Goal: Browse casually: Explore the website without a specific task or goal

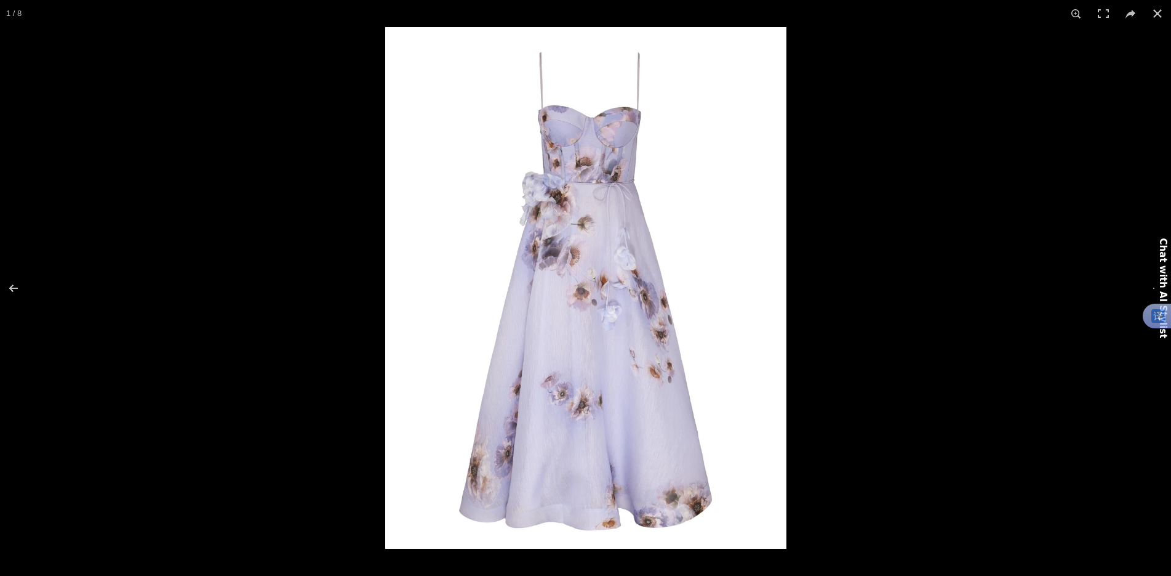
click at [562, 327] on img at bounding box center [585, 287] width 401 height 521
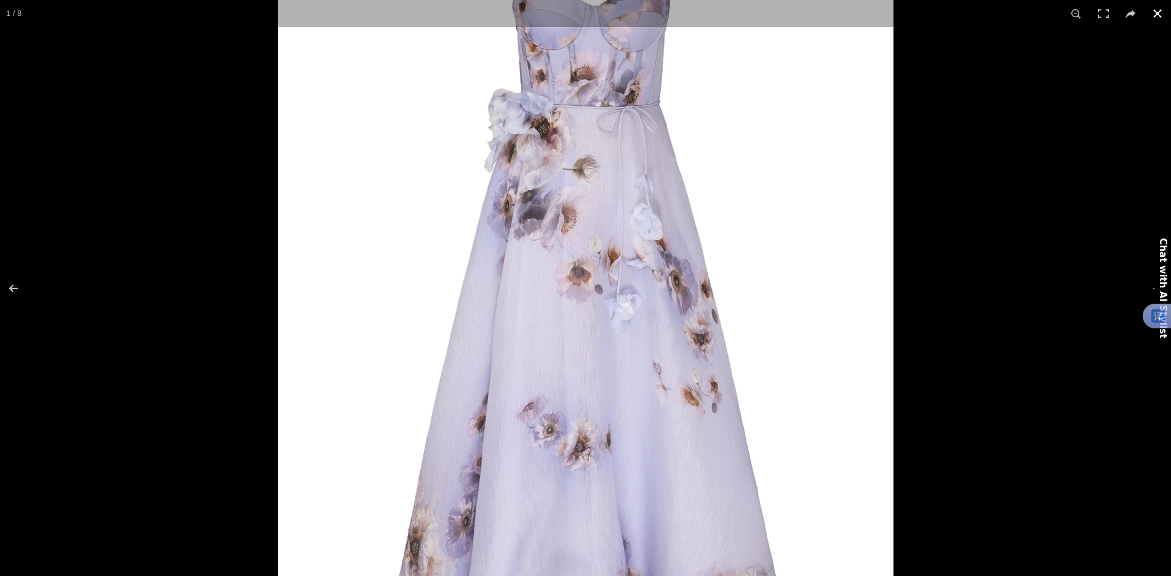
scroll to position [0, 648]
click at [1157, 12] on button at bounding box center [1157, 13] width 27 height 27
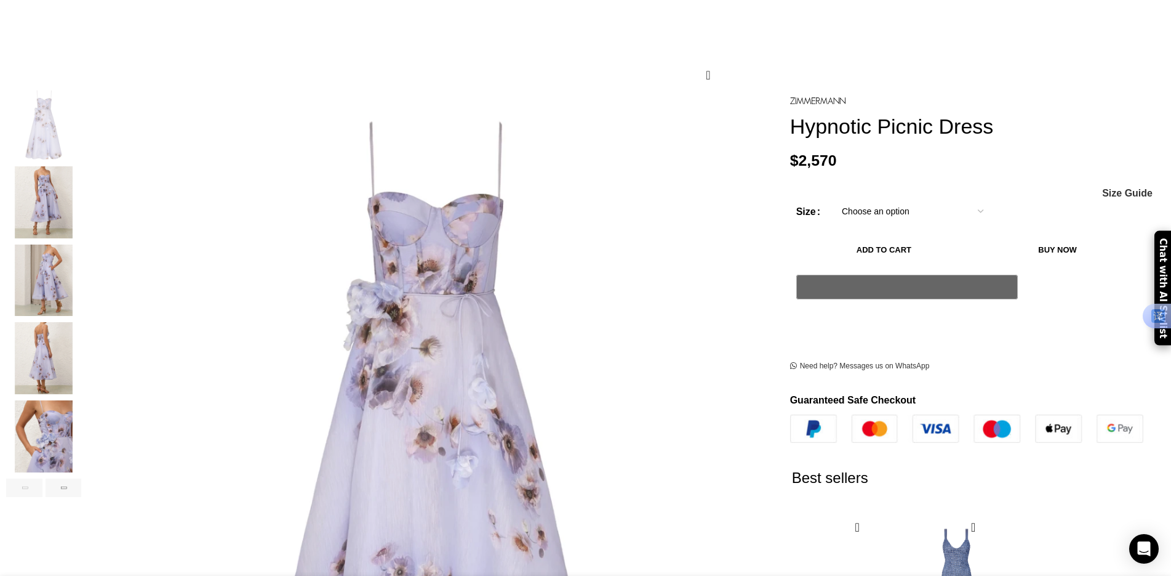
click at [81, 420] on img "5 / 8" at bounding box center [43, 436] width 75 height 72
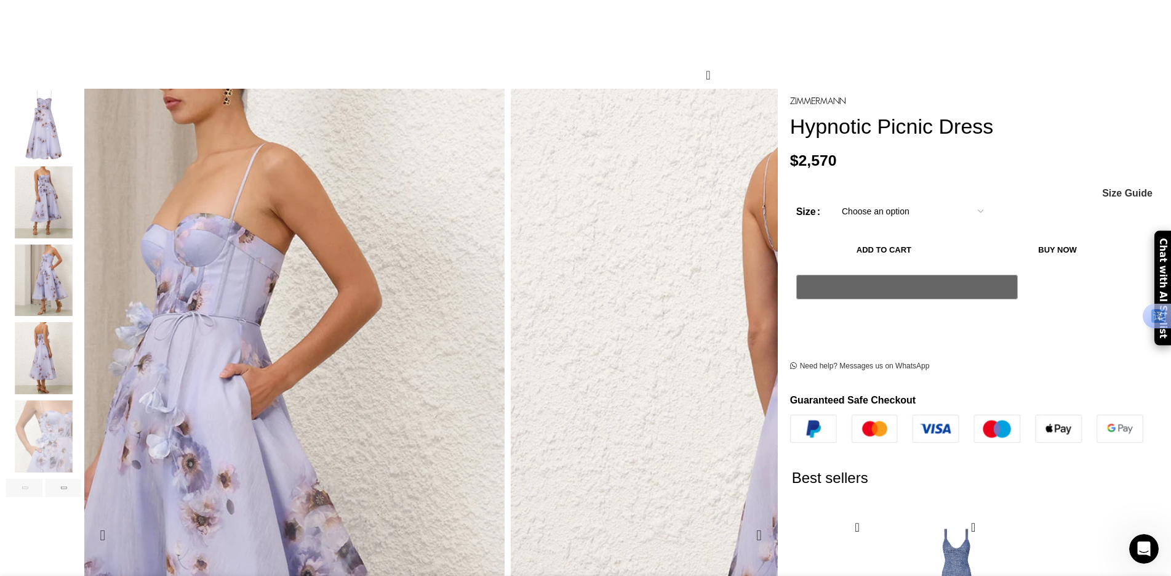
scroll to position [0, 0]
click at [81, 344] on img "4 / 8" at bounding box center [43, 358] width 75 height 72
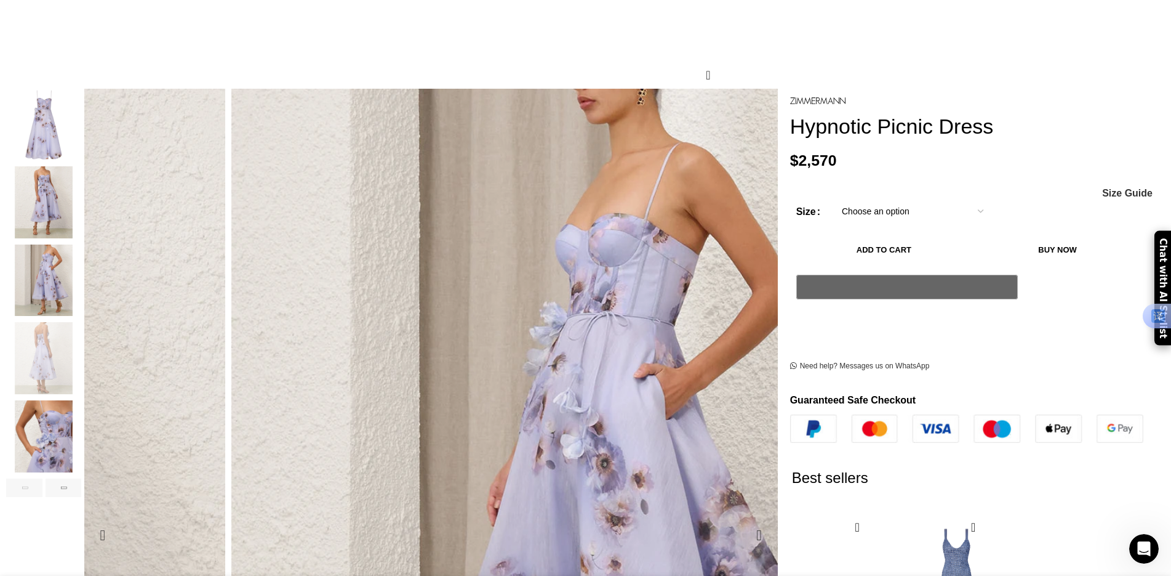
click at [821, 406] on img "4 / 8" at bounding box center [1129, 319] width 616 height 800
drag, startPoint x: 492, startPoint y: 384, endPoint x: 323, endPoint y: 567, distance: 249.2
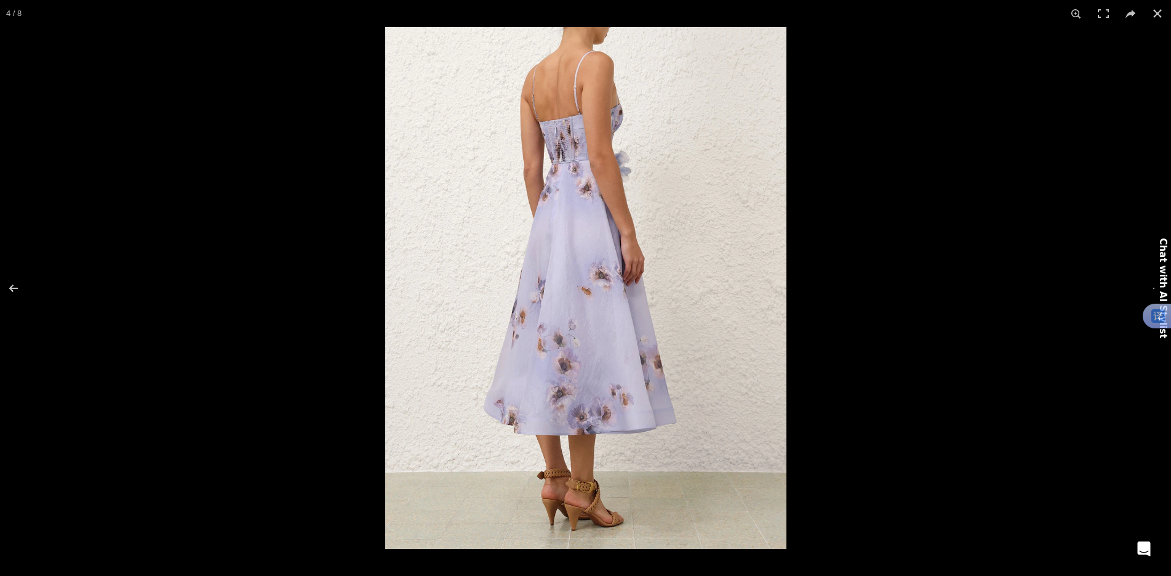
scroll to position [0, 1037]
click at [1162, 15] on button at bounding box center [1157, 13] width 27 height 27
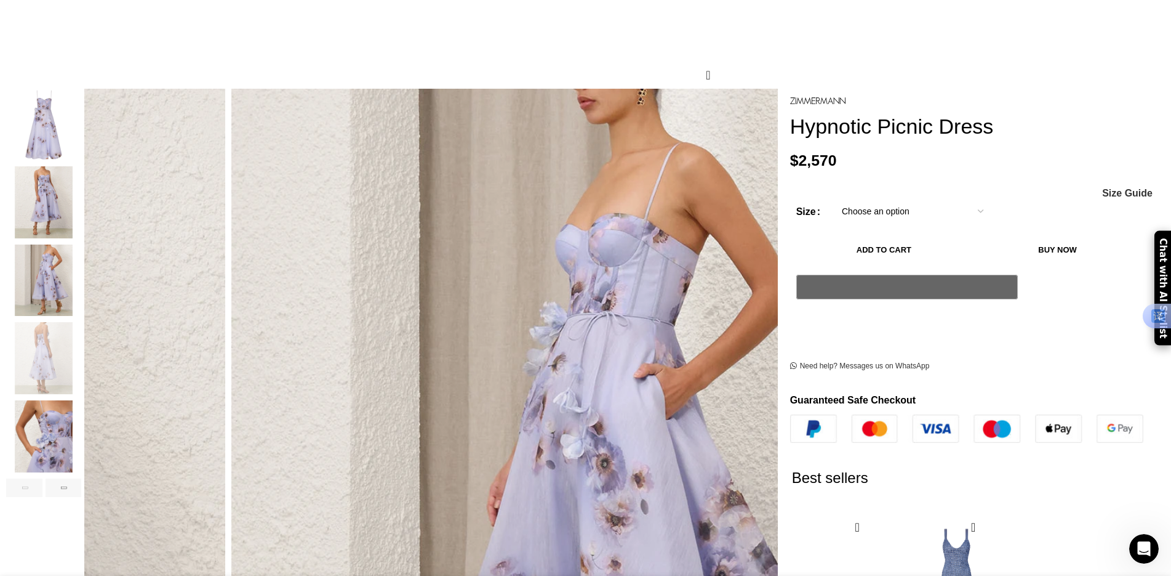
scroll to position [0, 1167]
click at [81, 279] on img "3 / 8" at bounding box center [43, 280] width 75 height 72
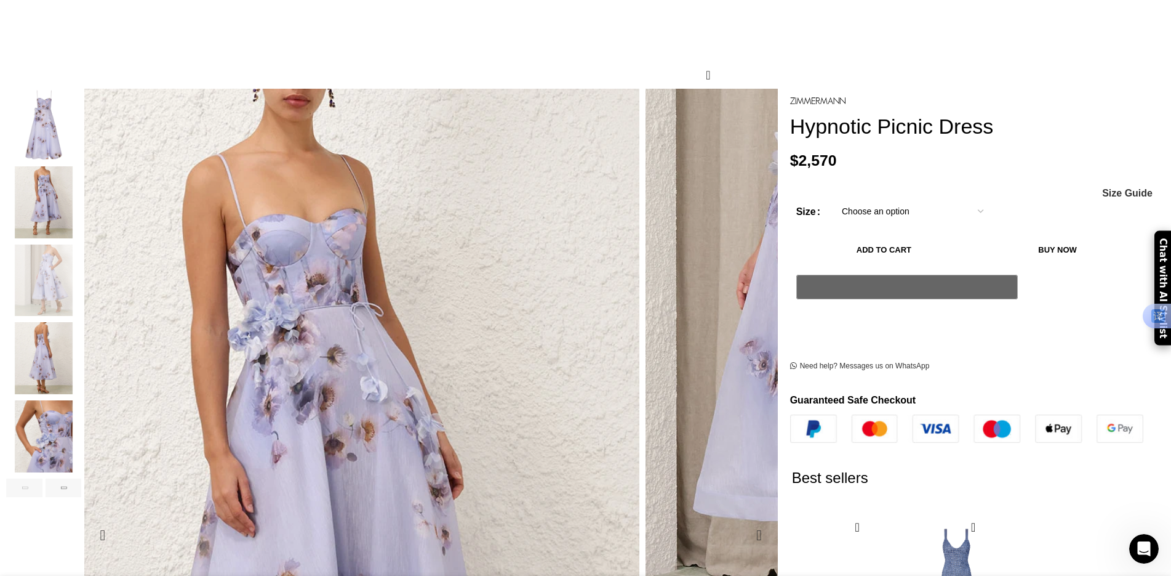
click at [568, 408] on img "3 / 8" at bounding box center [816, 318] width 616 height 800
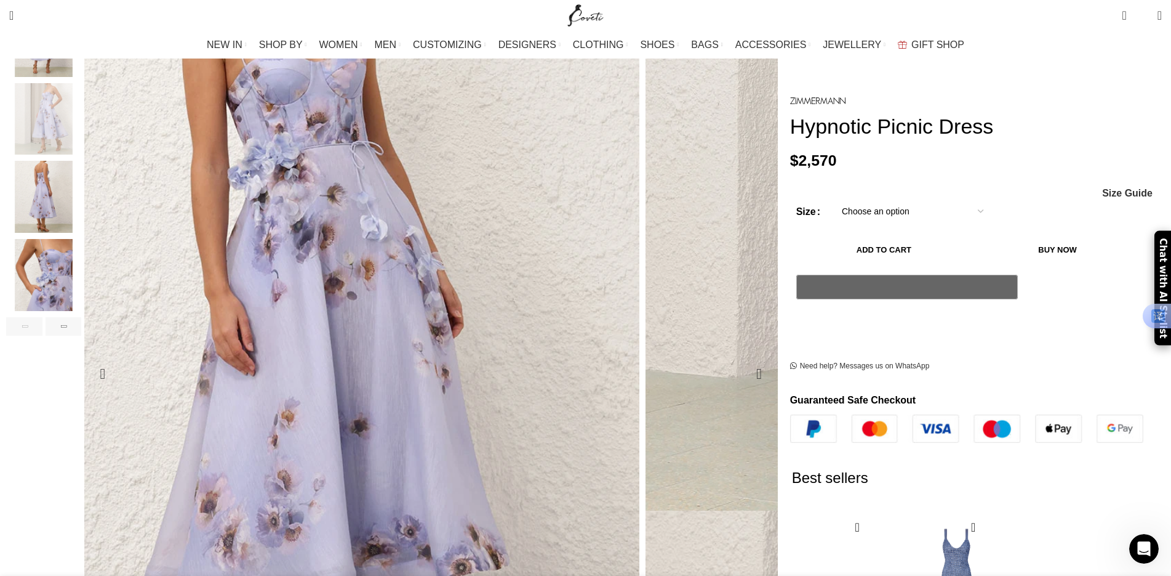
scroll to position [344, 0]
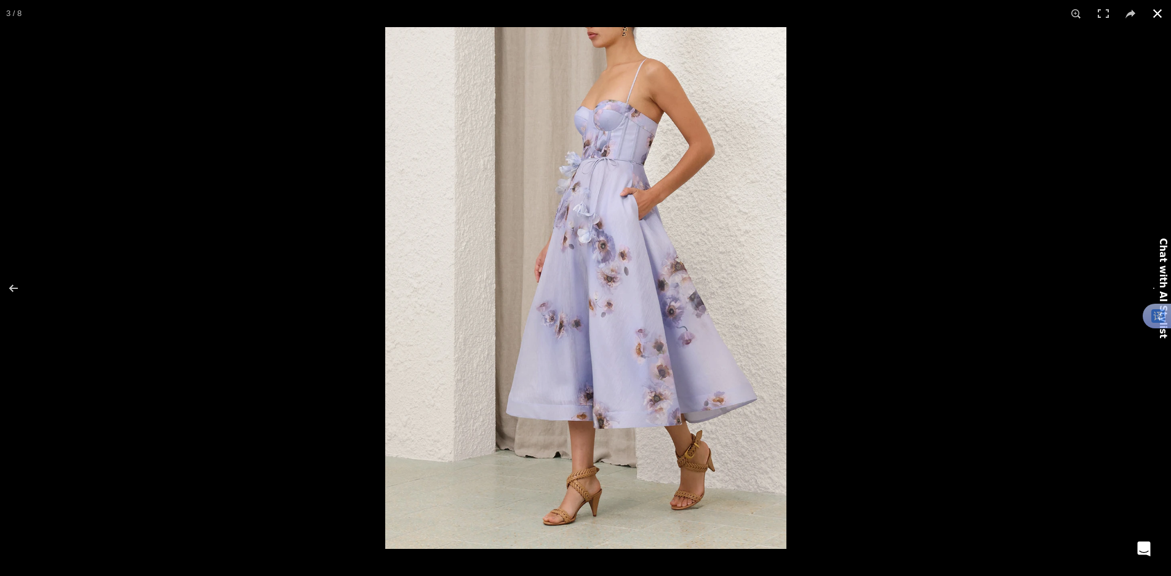
scroll to position [0, 1426]
click at [1152, 12] on button at bounding box center [1157, 13] width 27 height 27
